Goal: Information Seeking & Learning: Learn about a topic

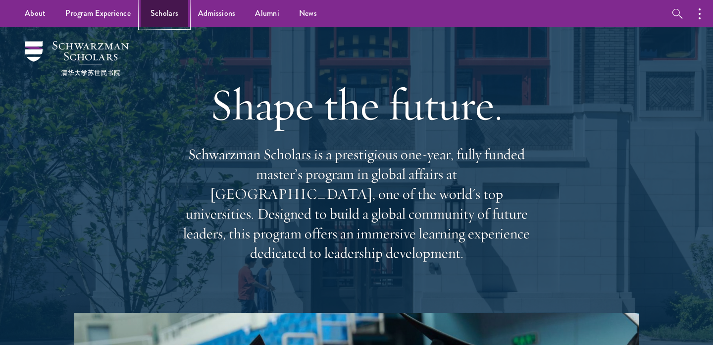
click at [171, 22] on link "Scholars" at bounding box center [165, 13] width 48 height 27
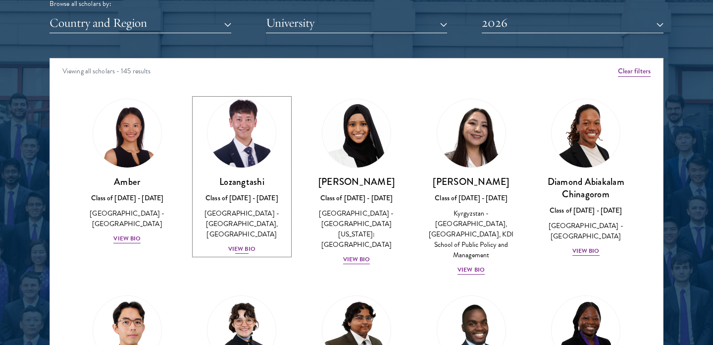
click at [230, 246] on div "View Bio" at bounding box center [241, 248] width 27 height 9
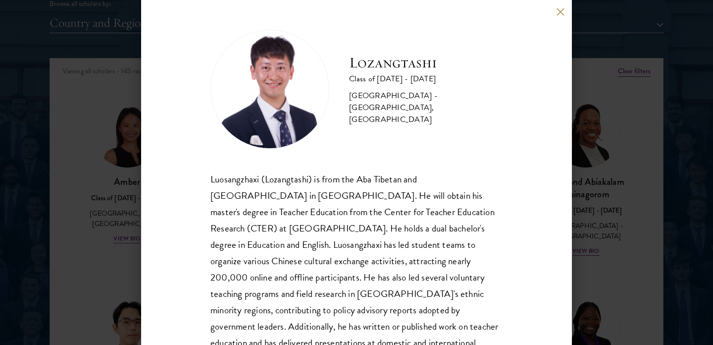
scroll to position [36, 0]
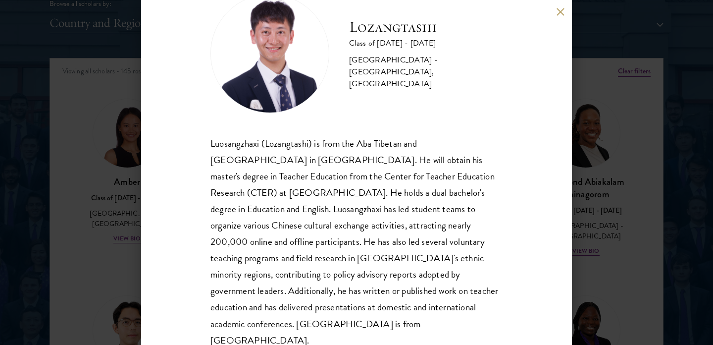
click at [146, 253] on div "Lozangtashi Class of [DATE] - [DATE] [GEOGRAPHIC_DATA] - [GEOGRAPHIC_DATA], [GE…" at bounding box center [356, 172] width 431 height 345
click at [562, 17] on div "Lozangtashi Class of [DATE] - [DATE] [GEOGRAPHIC_DATA] - [GEOGRAPHIC_DATA], [GE…" at bounding box center [356, 172] width 431 height 345
click at [561, 6] on div "Lozangtashi Class of [DATE] - [DATE] [GEOGRAPHIC_DATA] - [GEOGRAPHIC_DATA], [GE…" at bounding box center [356, 172] width 431 height 345
click at [561, 13] on button at bounding box center [560, 11] width 8 height 8
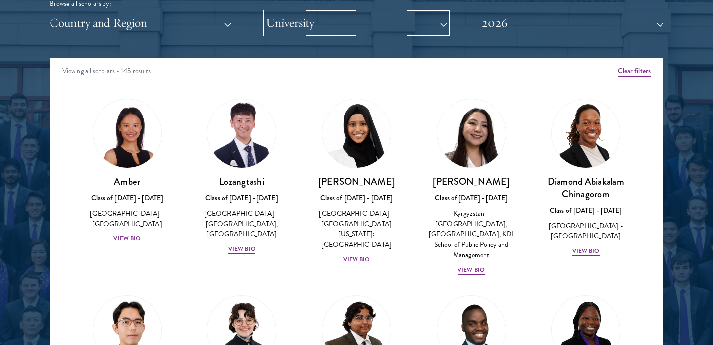
click at [386, 30] on button "University" at bounding box center [357, 23] width 182 height 20
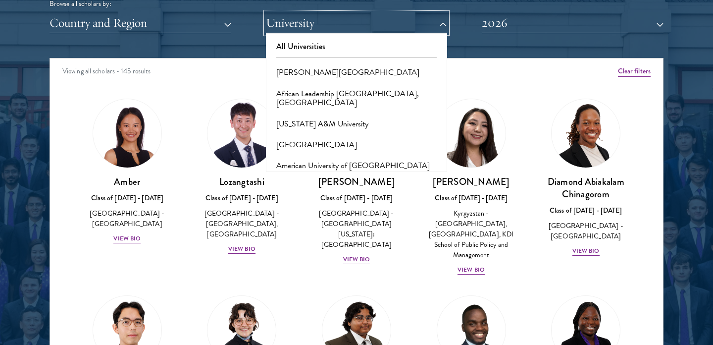
click at [386, 30] on button "University" at bounding box center [357, 23] width 182 height 20
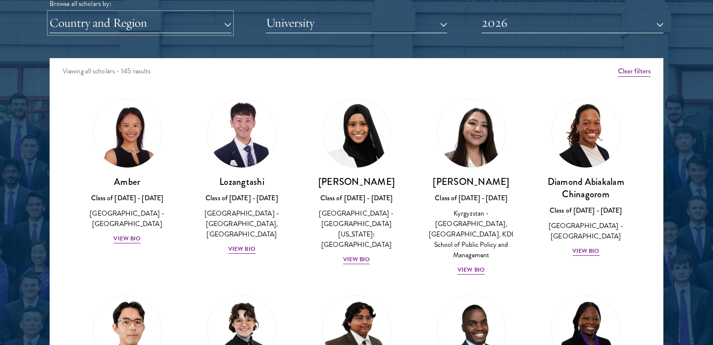
click at [112, 25] on button "Country and Region" at bounding box center [141, 23] width 182 height 20
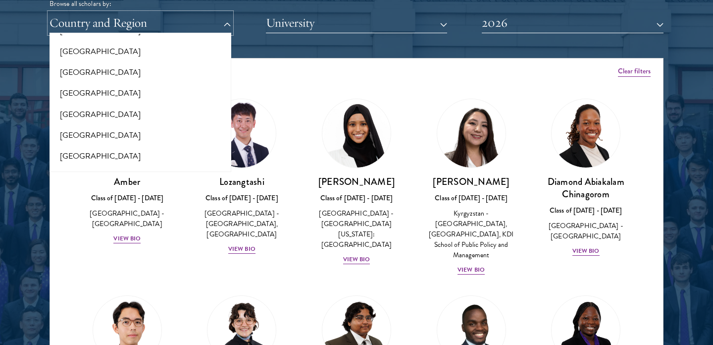
scroll to position [295, 0]
click at [74, 154] on button "[GEOGRAPHIC_DATA]" at bounding box center [141, 155] width 176 height 21
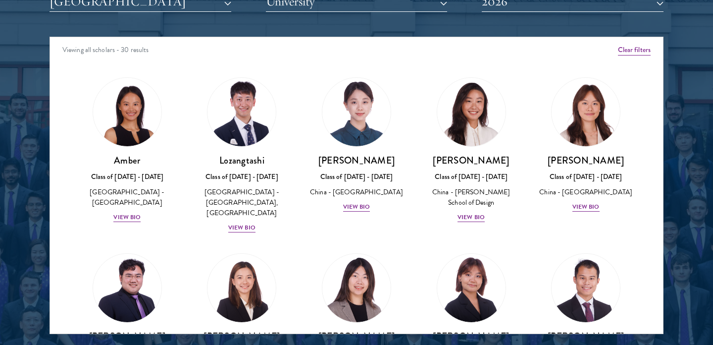
scroll to position [1282, 0]
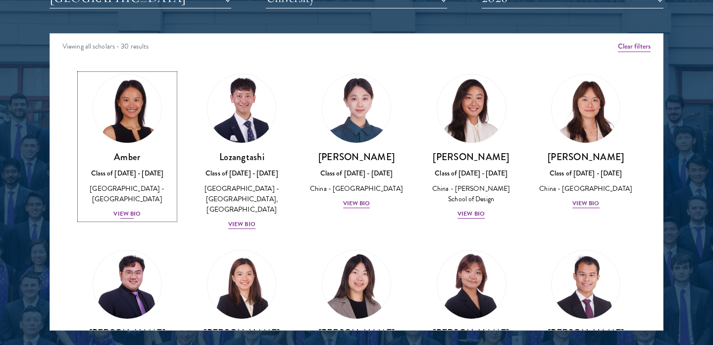
click at [138, 196] on div "Amber Class of [DATE] - [DATE] [GEOGRAPHIC_DATA] - [GEOGRAPHIC_DATA] View Bio" at bounding box center [127, 185] width 95 height 69
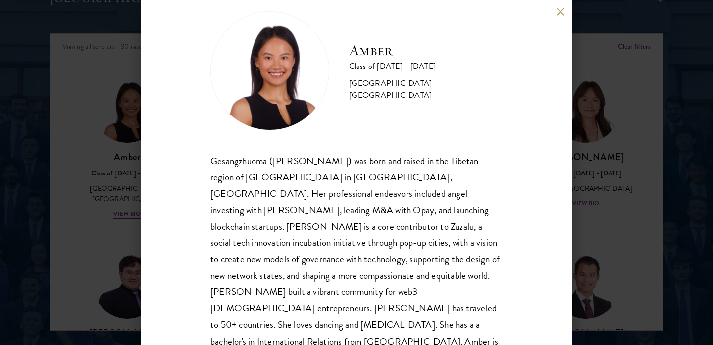
scroll to position [19, 0]
click at [28, 208] on div "Amber Class of [DATE] - [DATE] [GEOGRAPHIC_DATA] - [GEOGRAPHIC_DATA] Gesangzhuo…" at bounding box center [356, 172] width 713 height 345
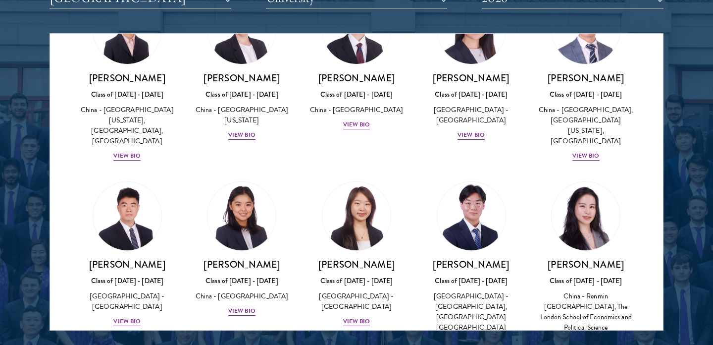
scroll to position [809, 0]
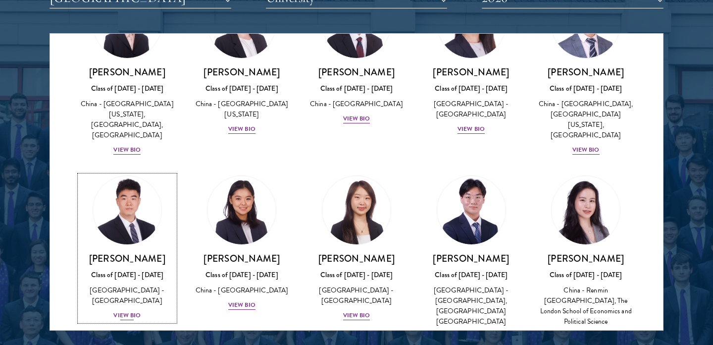
click at [121, 311] on div "View Bio" at bounding box center [126, 315] width 27 height 9
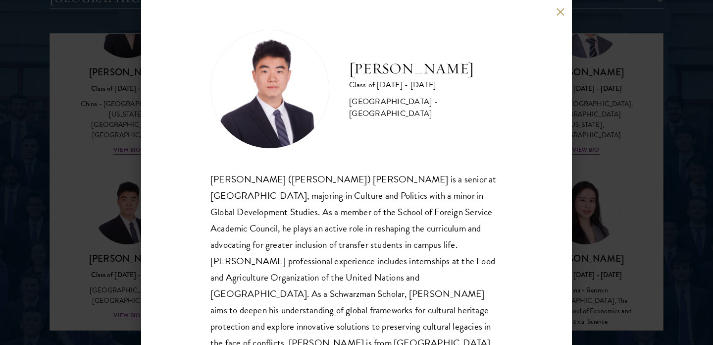
click at [559, 9] on button at bounding box center [560, 11] width 8 height 8
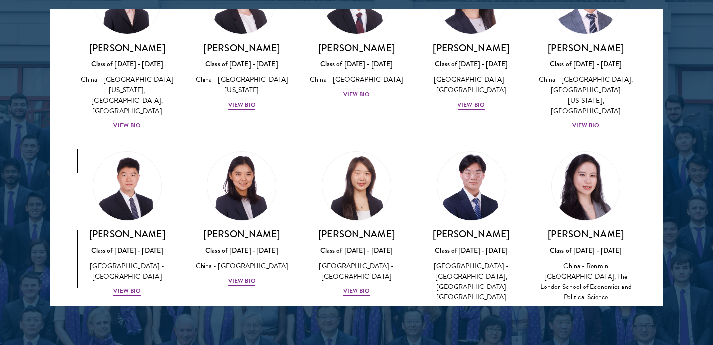
scroll to position [1313, 0]
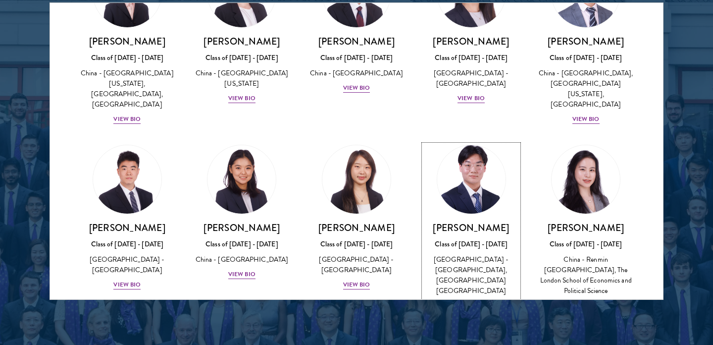
click at [474, 301] on div "View Bio" at bounding box center [471, 305] width 27 height 9
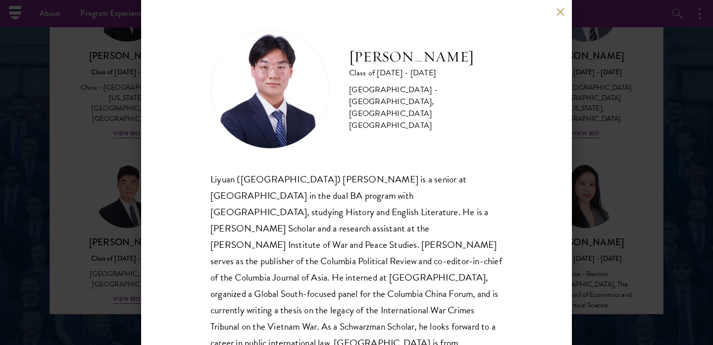
click at [556, 16] on div "[PERSON_NAME] Class of [DATE] - [DATE] [GEOGRAPHIC_DATA] - [GEOGRAPHIC_DATA], […" at bounding box center [356, 172] width 431 height 345
click at [558, 9] on button at bounding box center [560, 11] width 8 height 8
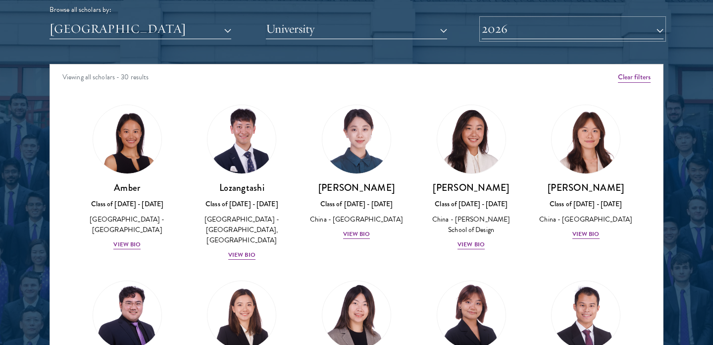
click at [538, 26] on button "2026" at bounding box center [573, 29] width 182 height 20
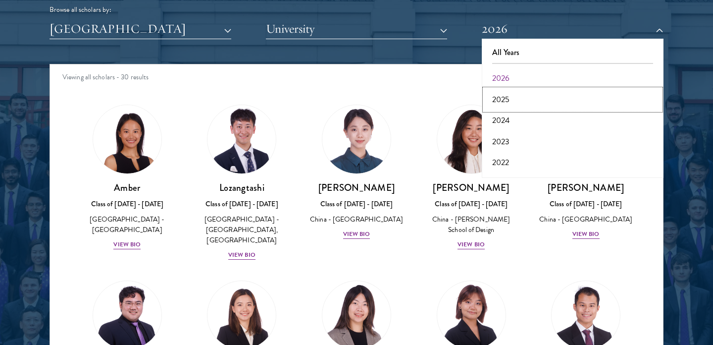
click at [499, 94] on button "2025" at bounding box center [573, 99] width 176 height 21
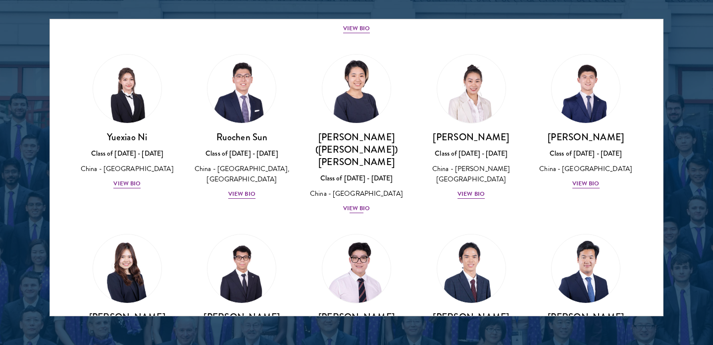
scroll to position [565, 0]
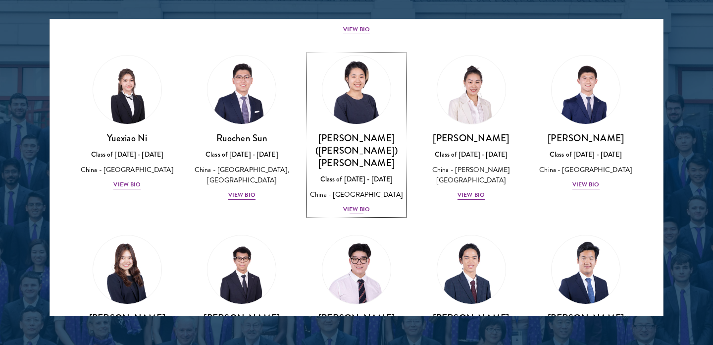
click at [365, 189] on div "China - [GEOGRAPHIC_DATA]" at bounding box center [356, 194] width 95 height 10
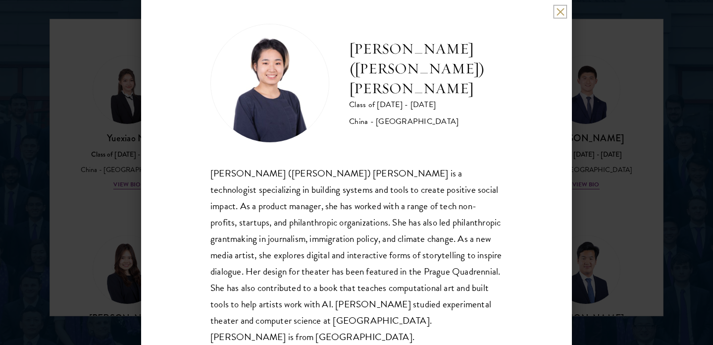
scroll to position [8, 0]
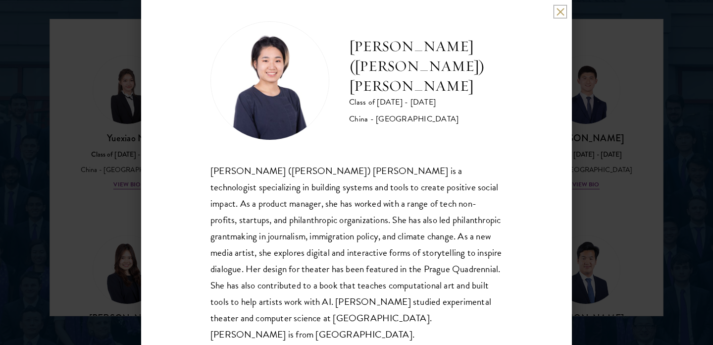
click at [559, 9] on button at bounding box center [560, 11] width 8 height 8
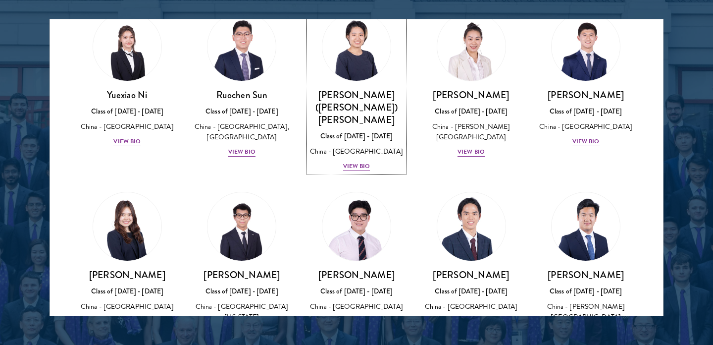
scroll to position [623, 0]
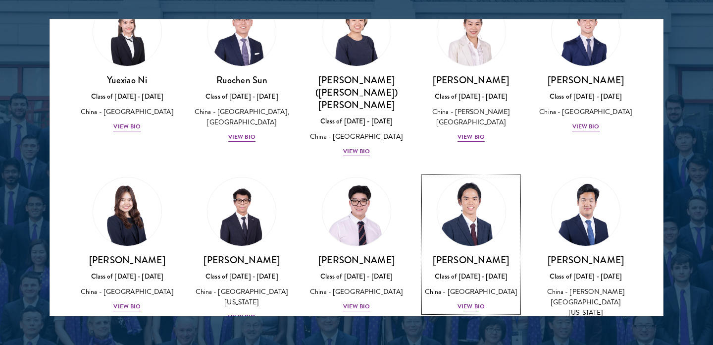
click at [477, 286] on div "China - [GEOGRAPHIC_DATA]" at bounding box center [471, 291] width 95 height 10
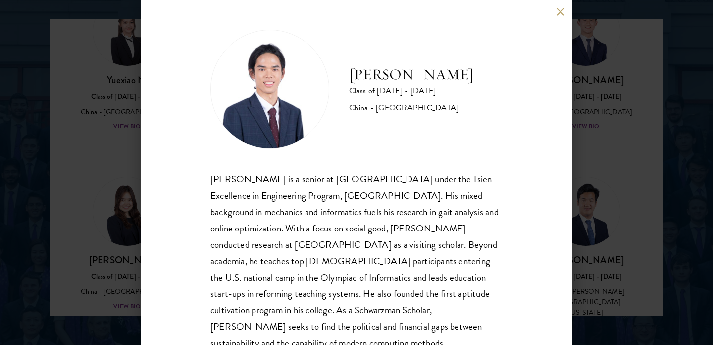
scroll to position [19, 0]
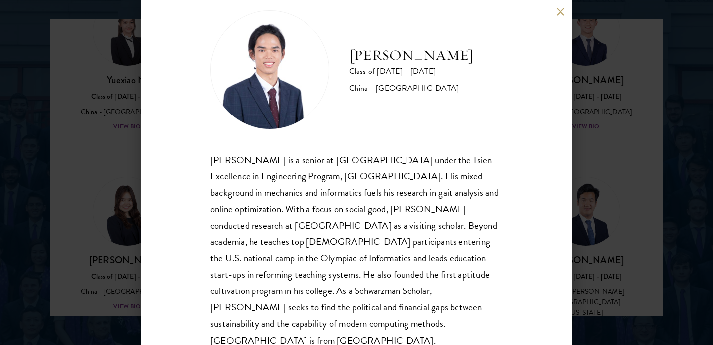
click at [561, 8] on button at bounding box center [560, 11] width 8 height 8
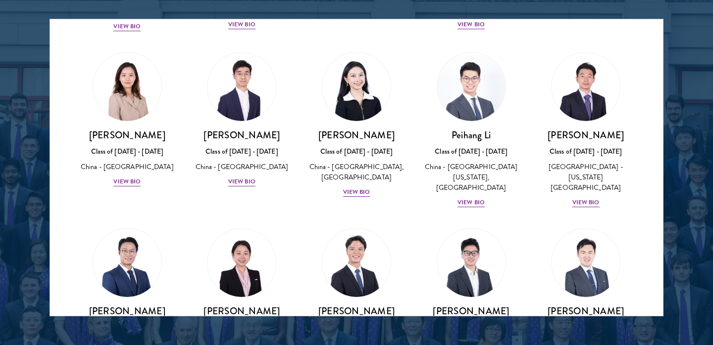
scroll to position [175, 0]
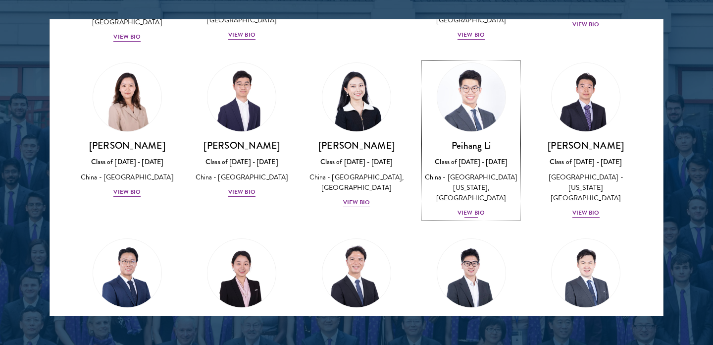
click at [469, 208] on div "View Bio" at bounding box center [471, 212] width 27 height 9
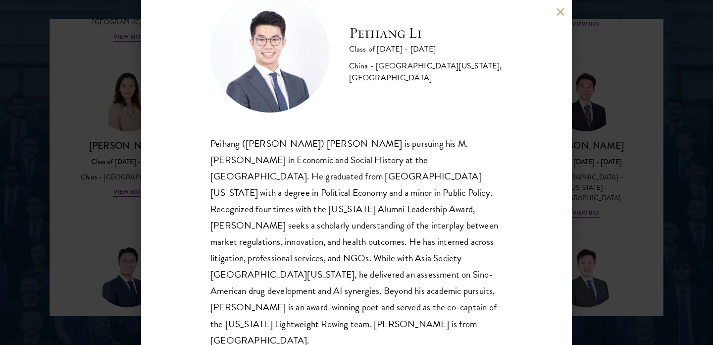
scroll to position [35, 0]
click at [119, 286] on div "Peihang Li Class of [DATE] - [DATE] [GEOGRAPHIC_DATA] - [GEOGRAPHIC_DATA][US_ST…" at bounding box center [356, 172] width 713 height 345
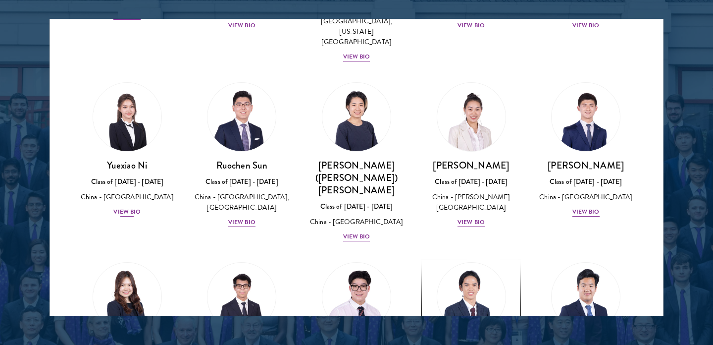
scroll to position [537, 0]
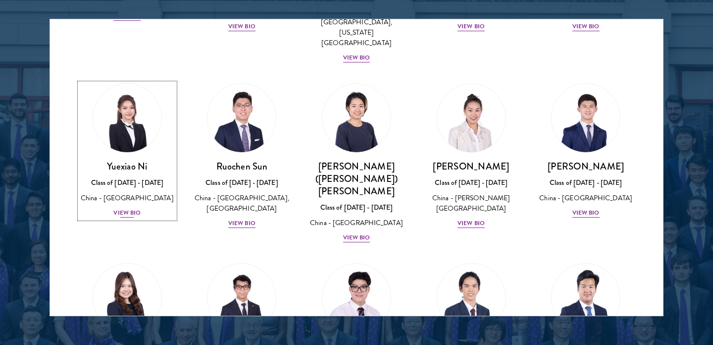
click at [122, 208] on div "View Bio" at bounding box center [126, 212] width 27 height 9
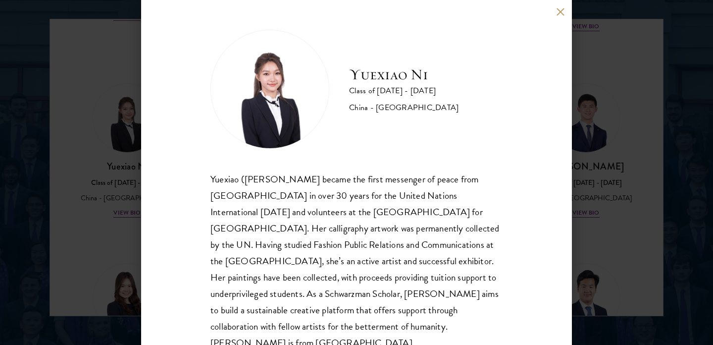
click at [129, 216] on div "Yuexiao Ni Class of [DATE] - [DATE] [GEOGRAPHIC_DATA] - [GEOGRAPHIC_DATA] Yuexi…" at bounding box center [356, 172] width 713 height 345
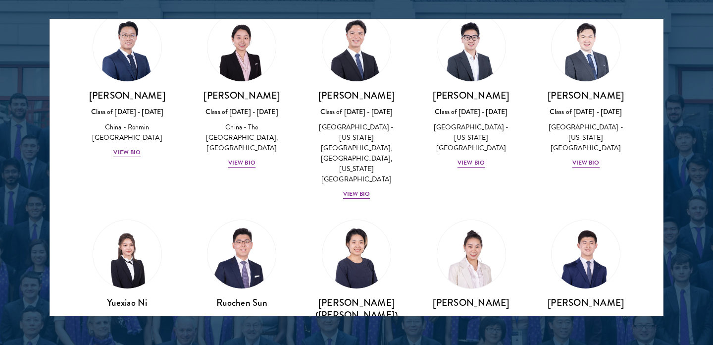
scroll to position [322, 0]
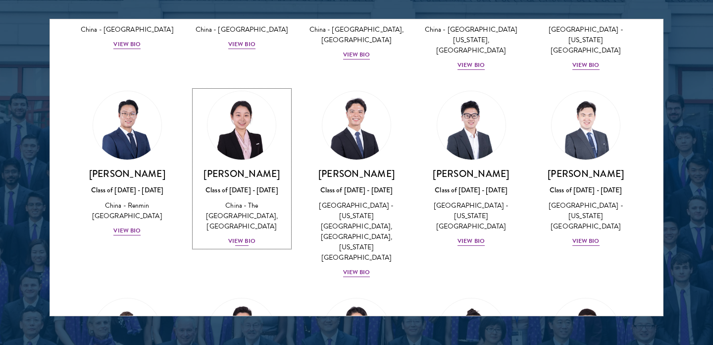
click at [237, 236] on div "View Bio" at bounding box center [241, 240] width 27 height 9
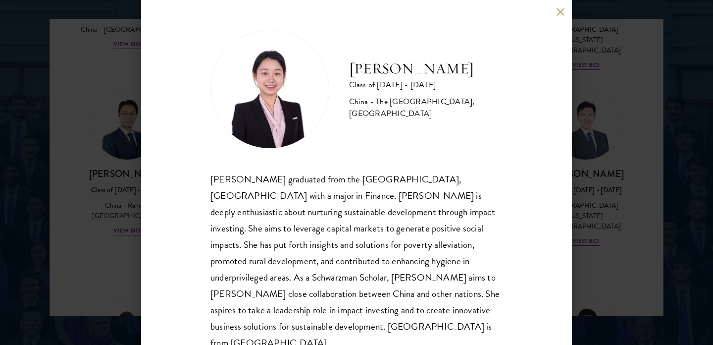
click at [113, 213] on div "[PERSON_NAME] Class of [DATE] - [DATE] [GEOGRAPHIC_DATA] - [GEOGRAPHIC_DATA], […" at bounding box center [356, 172] width 713 height 345
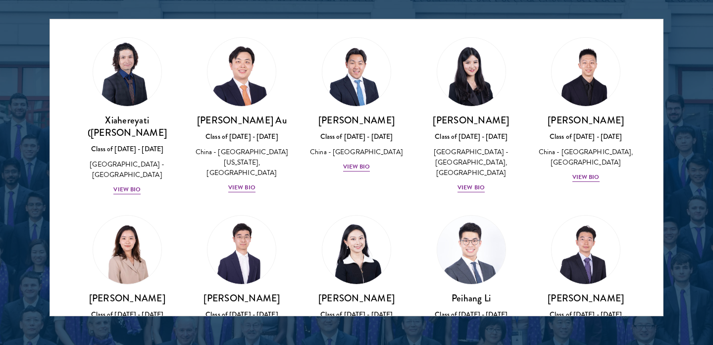
scroll to position [21, 0]
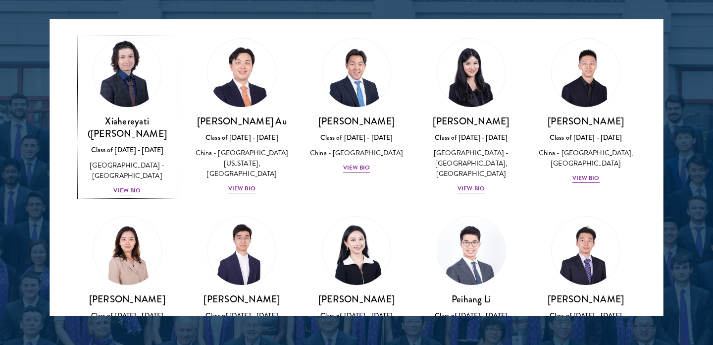
click at [127, 186] on div "View Bio" at bounding box center [126, 190] width 27 height 9
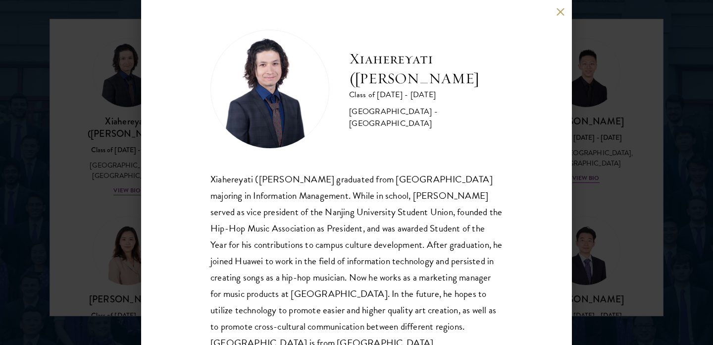
scroll to position [19, 0]
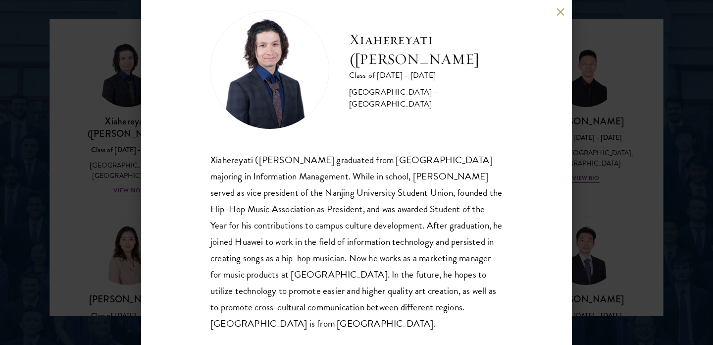
click at [561, 16] on div "Xiahereyati ([PERSON_NAME]) Ainiwaner Class of [DATE] - [DATE] [GEOGRAPHIC_DATA…" at bounding box center [356, 172] width 431 height 345
click at [562, 15] on button at bounding box center [560, 11] width 8 height 8
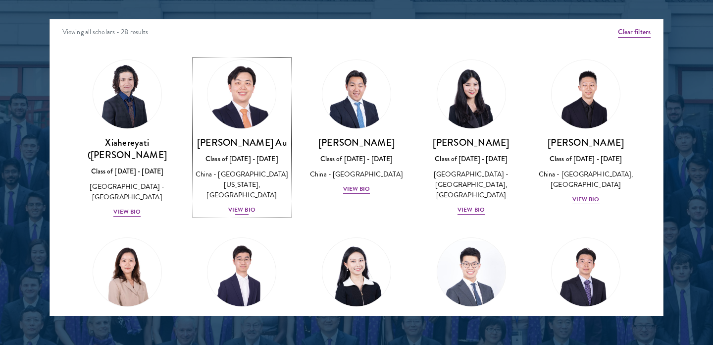
click at [248, 205] on div "View Bio" at bounding box center [241, 209] width 27 height 9
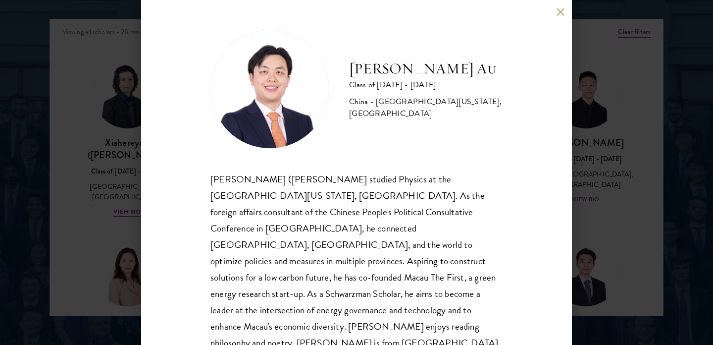
scroll to position [3, 0]
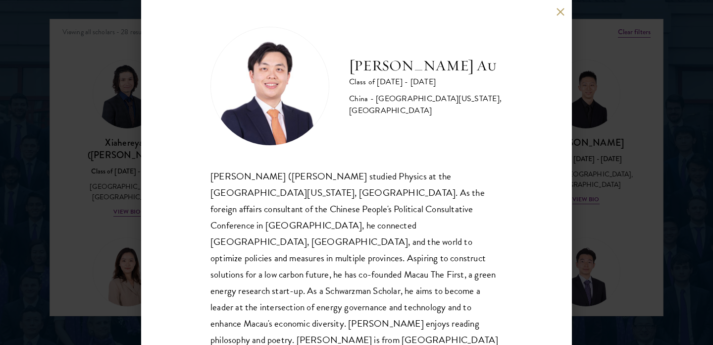
click at [567, 15] on div "[PERSON_NAME] Au Class of [DATE] - [DATE] [GEOGRAPHIC_DATA] - [GEOGRAPHIC_DATA]…" at bounding box center [356, 172] width 431 height 345
click at [564, 14] on button at bounding box center [560, 11] width 8 height 8
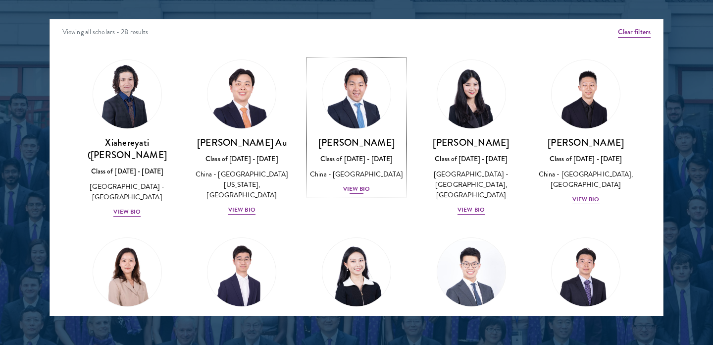
click at [354, 188] on div "View Bio" at bounding box center [356, 188] width 27 height 9
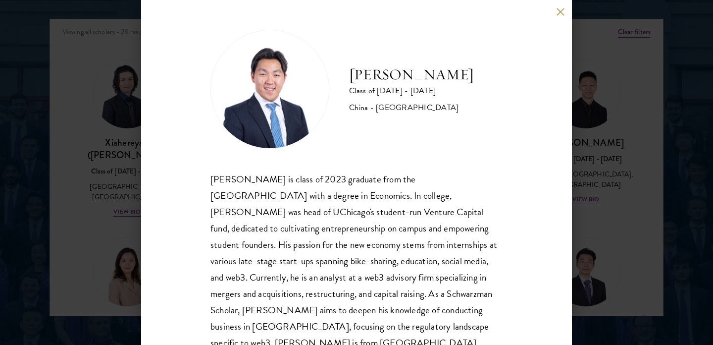
click at [561, 14] on button at bounding box center [560, 11] width 8 height 8
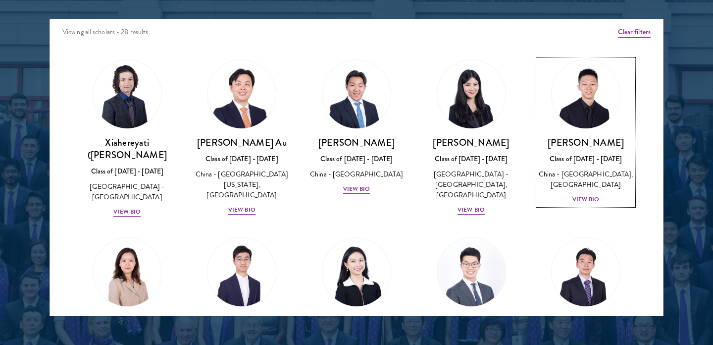
click at [593, 204] on div "View Bio" at bounding box center [586, 199] width 27 height 9
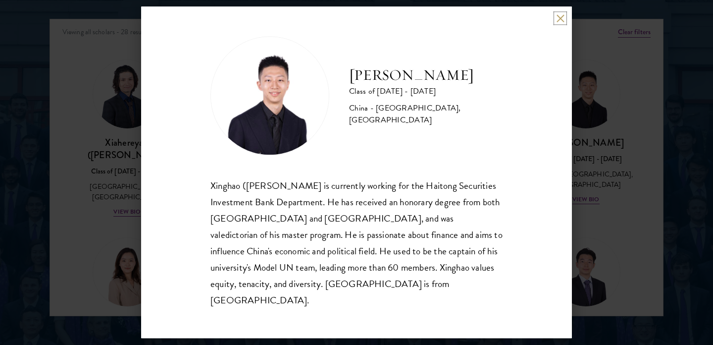
click at [563, 22] on button at bounding box center [560, 18] width 8 height 8
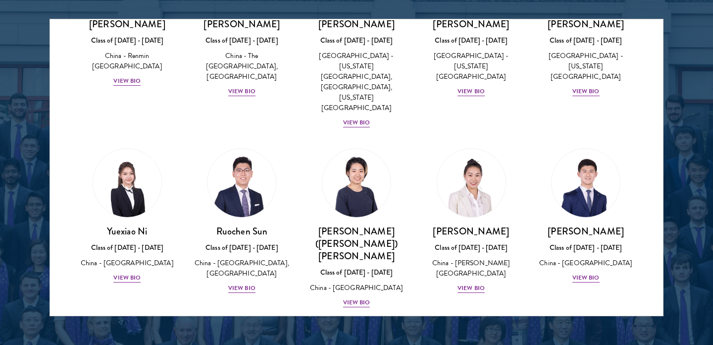
scroll to position [473, 0]
click at [472, 283] on div "View Bio" at bounding box center [471, 287] width 27 height 9
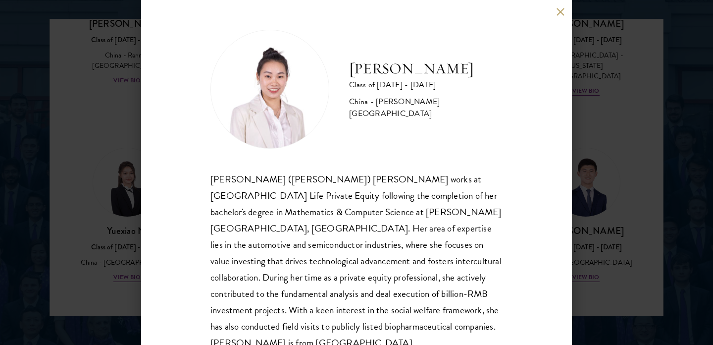
scroll to position [19, 0]
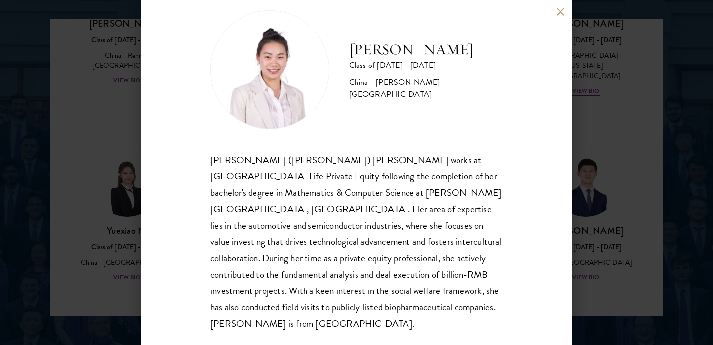
click at [563, 11] on button at bounding box center [560, 11] width 8 height 8
